Goal: Check status: Check status

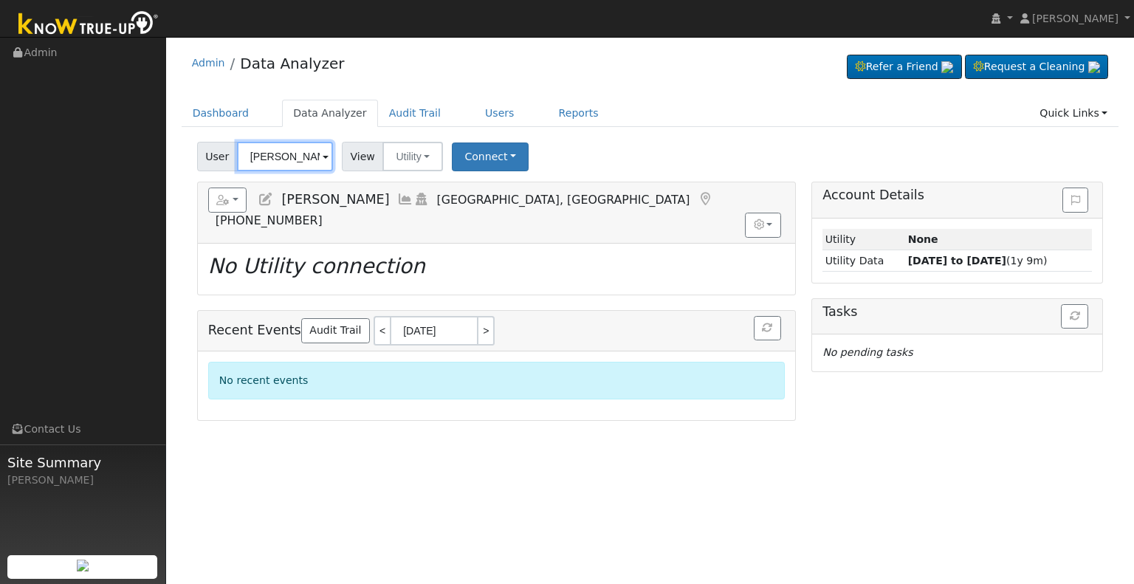
click at [271, 154] on input "[PERSON_NAME]" at bounding box center [285, 157] width 96 height 30
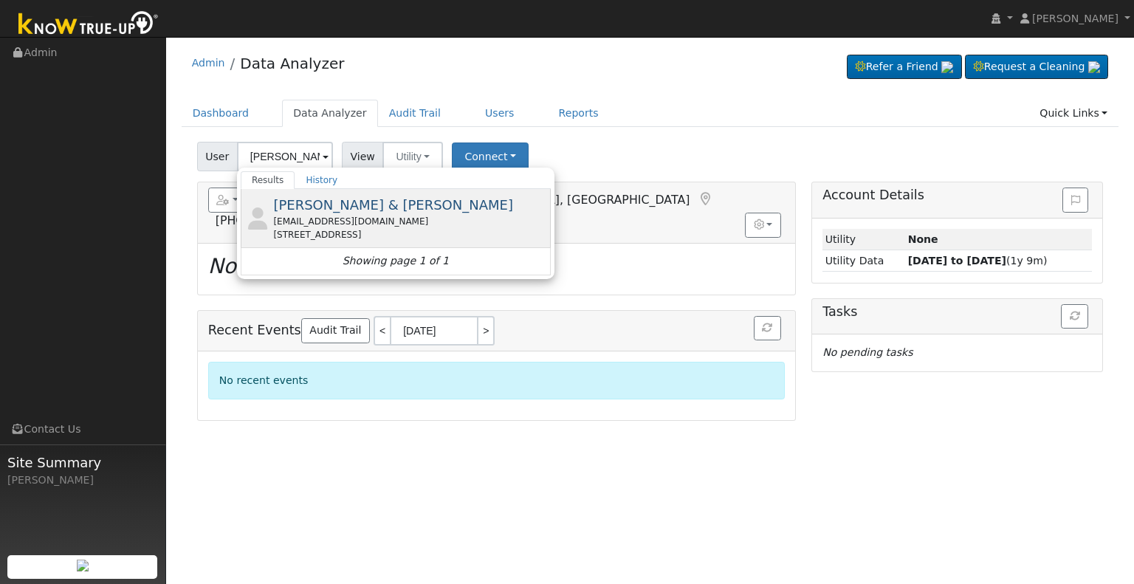
click at [411, 216] on div "[EMAIL_ADDRESS][DOMAIN_NAME]" at bounding box center [410, 221] width 274 height 13
type input "[PERSON_NAME] & [PERSON_NAME]"
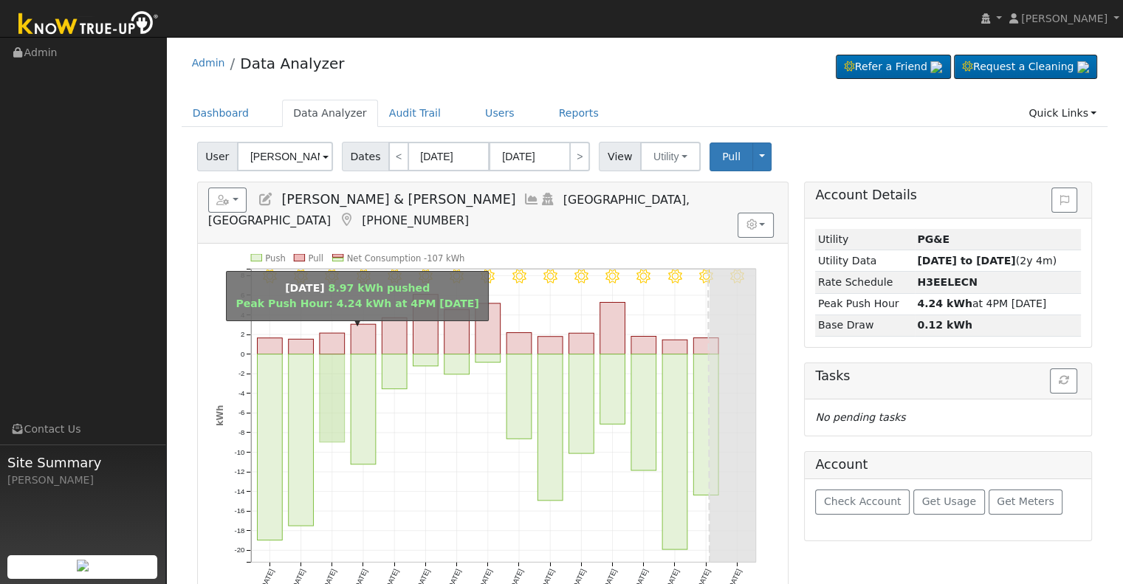
click at [328, 358] on rect "onclick=""" at bounding box center [332, 399] width 25 height 88
type input "[DATE]"
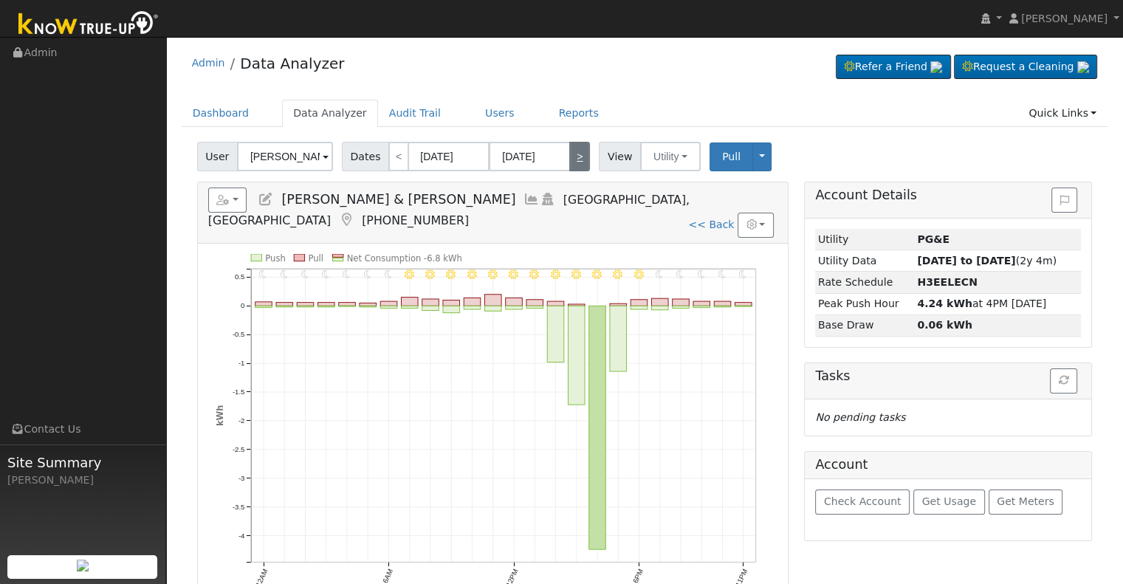
click at [569, 162] on link ">" at bounding box center [579, 157] width 21 height 30
type input "[DATE]"
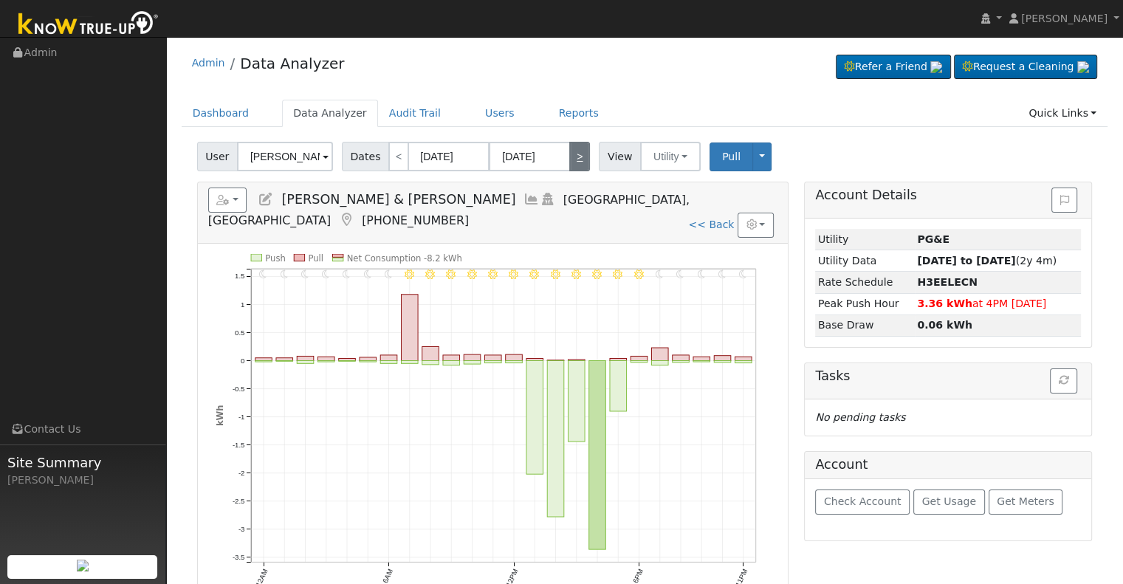
click at [569, 162] on link ">" at bounding box center [579, 157] width 21 height 30
type input "[DATE]"
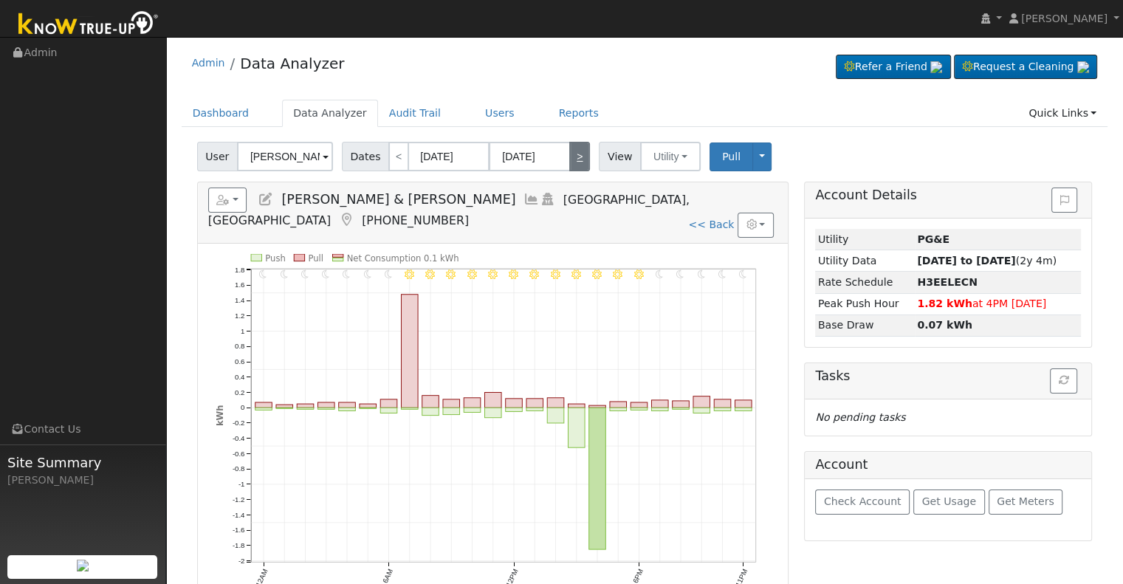
click at [569, 162] on link ">" at bounding box center [579, 157] width 21 height 30
type input "[DATE]"
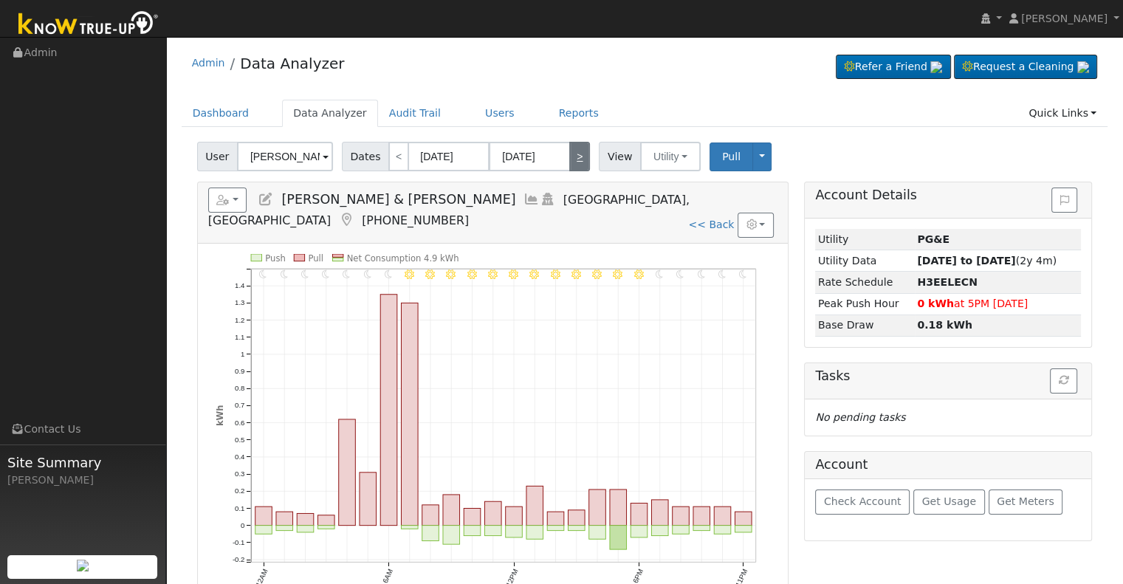
click at [575, 162] on link ">" at bounding box center [579, 157] width 21 height 30
type input "[DATE]"
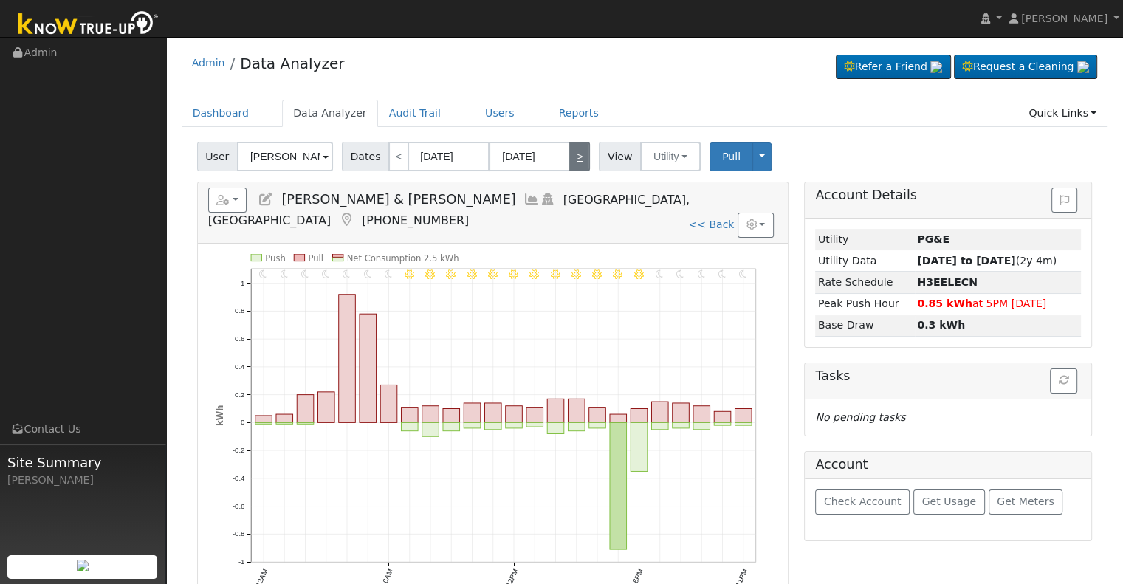
click at [575, 162] on link ">" at bounding box center [579, 157] width 21 height 30
type input "[DATE]"
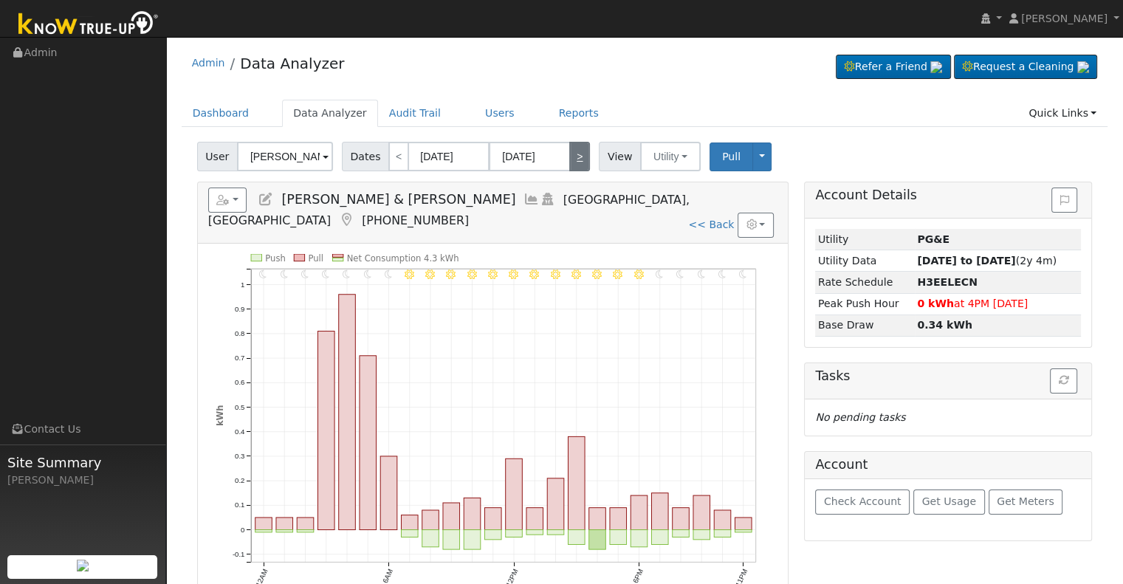
click at [569, 158] on link ">" at bounding box center [579, 157] width 21 height 30
type input "[DATE]"
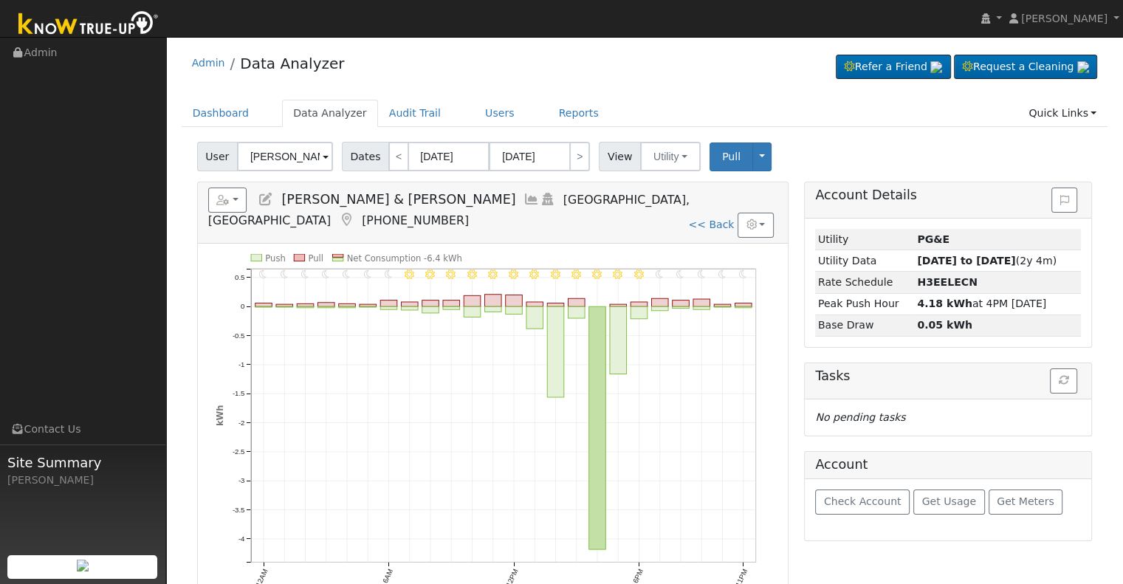
click at [524, 198] on icon at bounding box center [532, 199] width 16 height 13
click at [650, 165] on button "Utility" at bounding box center [670, 157] width 61 height 30
click at [651, 209] on link "Solar" at bounding box center [688, 210] width 103 height 21
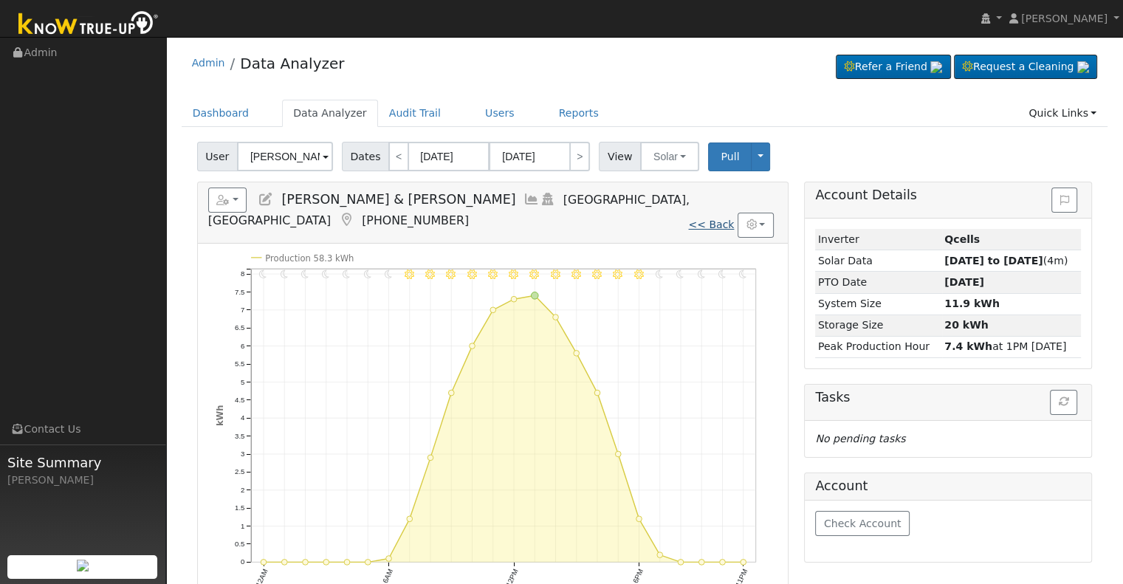
click at [704, 219] on link "<< Back" at bounding box center [711, 225] width 46 height 12
type input "[DATE]"
